Goal: Task Accomplishment & Management: Manage account settings

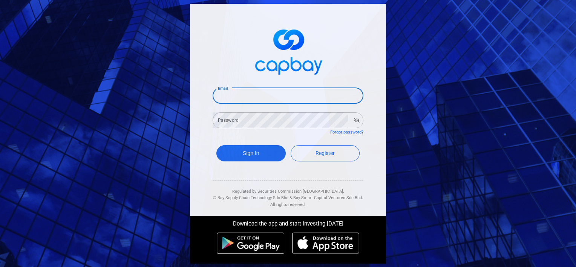
click at [277, 100] on input "Email" at bounding box center [288, 96] width 151 height 16
type input "[EMAIL_ADDRESS][DOMAIN_NAME]"
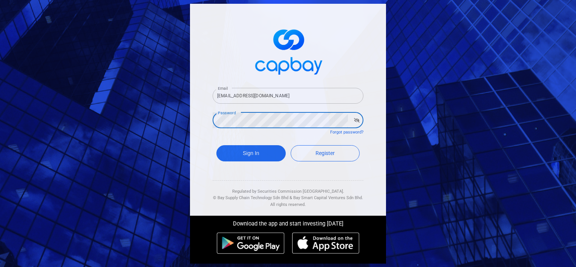
click at [216, 145] on button "Sign In" at bounding box center [250, 153] width 69 height 16
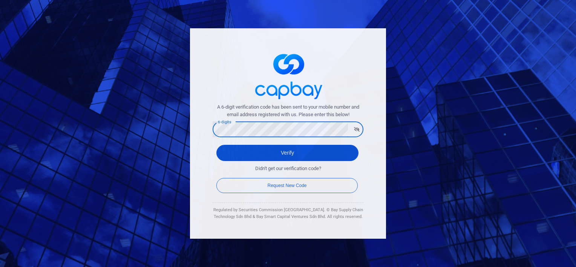
click at [258, 153] on button "Verify" at bounding box center [287, 153] width 142 height 16
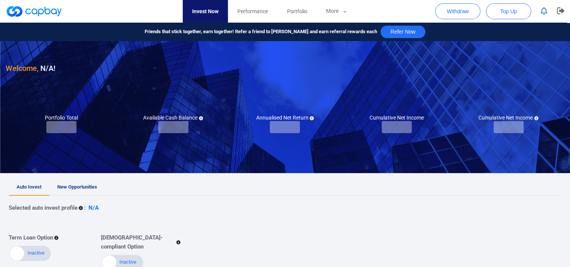
checkbox input "true"
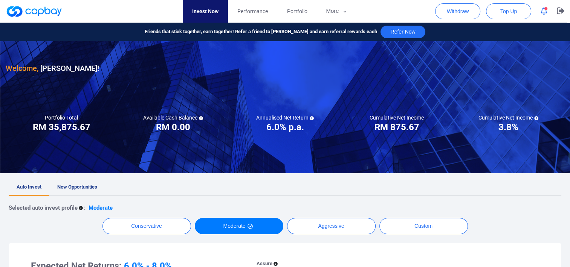
click at [543, 11] on icon "button" at bounding box center [544, 11] width 7 height 8
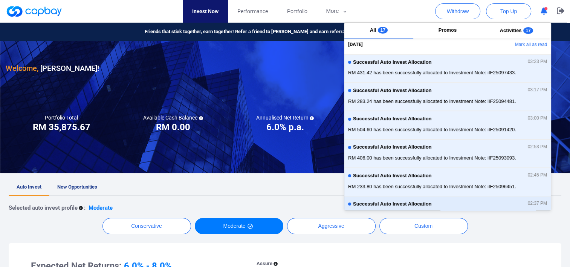
scroll to position [154, 0]
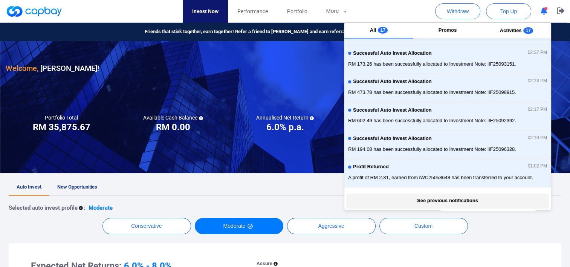
click at [461, 198] on button "See previous notifications" at bounding box center [447, 200] width 202 height 15
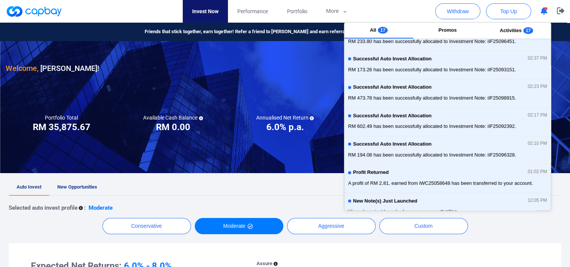
scroll to position [0, 0]
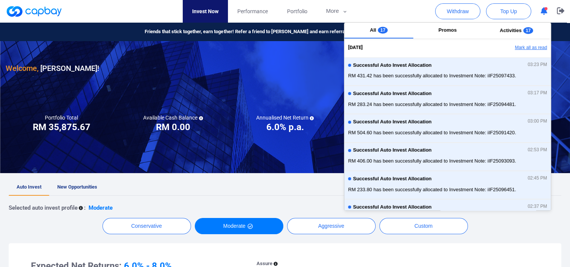
click at [527, 47] on button "Mark all as read" at bounding box center [510, 47] width 81 height 13
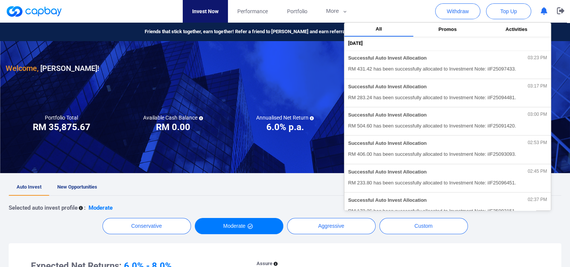
click at [213, 107] on div at bounding box center [285, 107] width 570 height 132
